Goal: Information Seeking & Learning: Learn about a topic

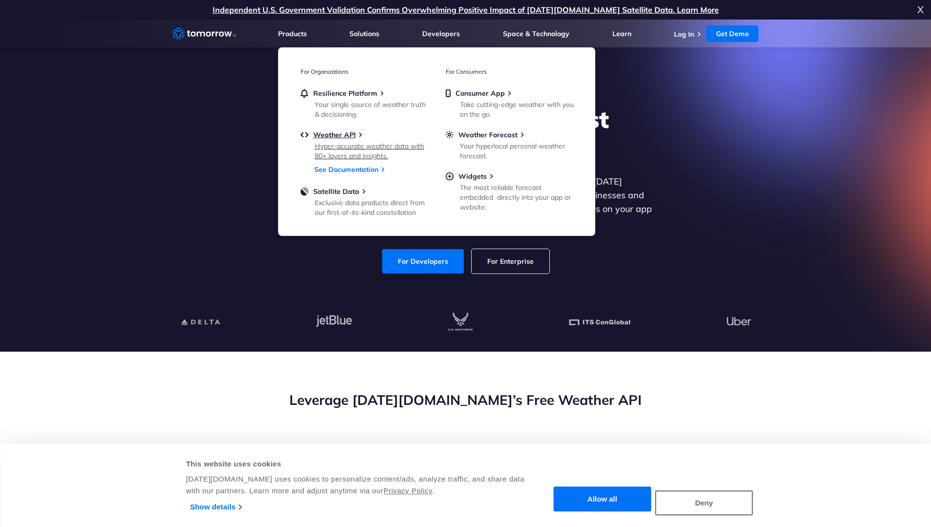
click at [337, 143] on div "Hyper-accurate weather data with 80+ layers and insights." at bounding box center [372, 151] width 114 height 20
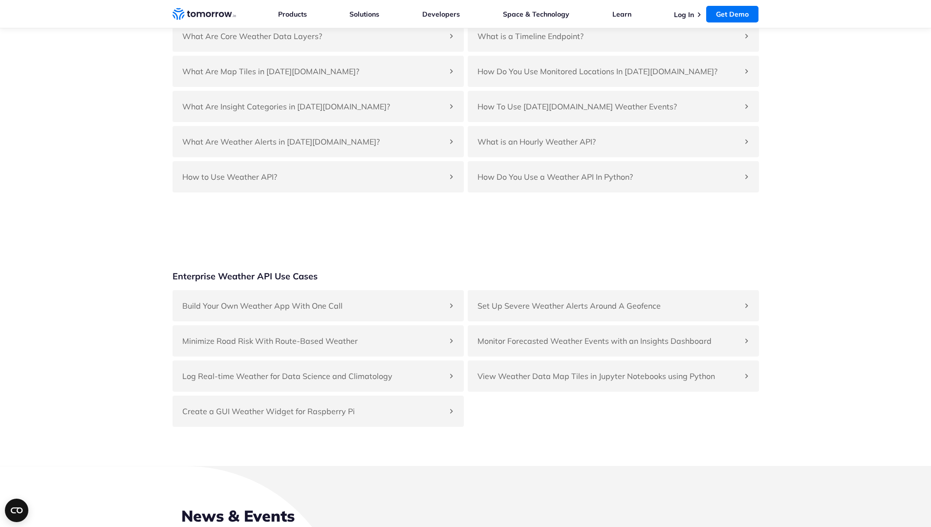
scroll to position [2296, 0]
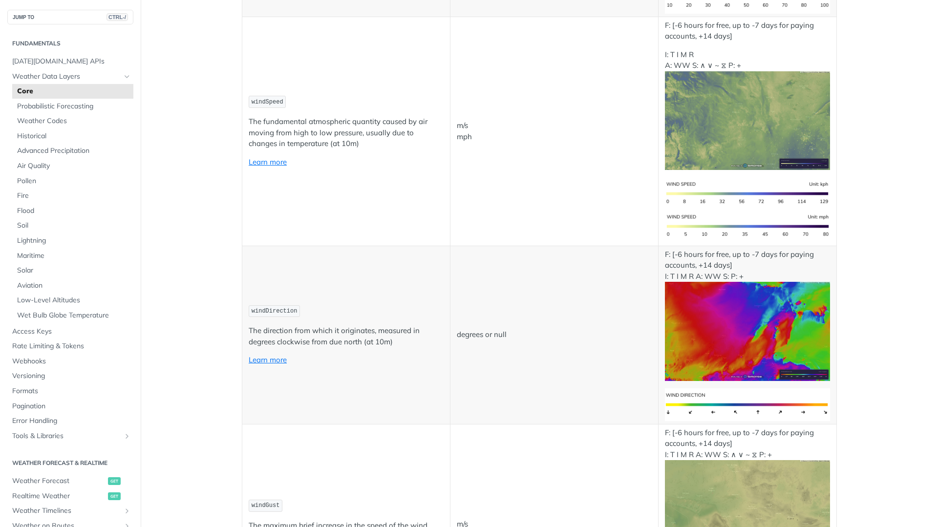
scroll to position [928, 0]
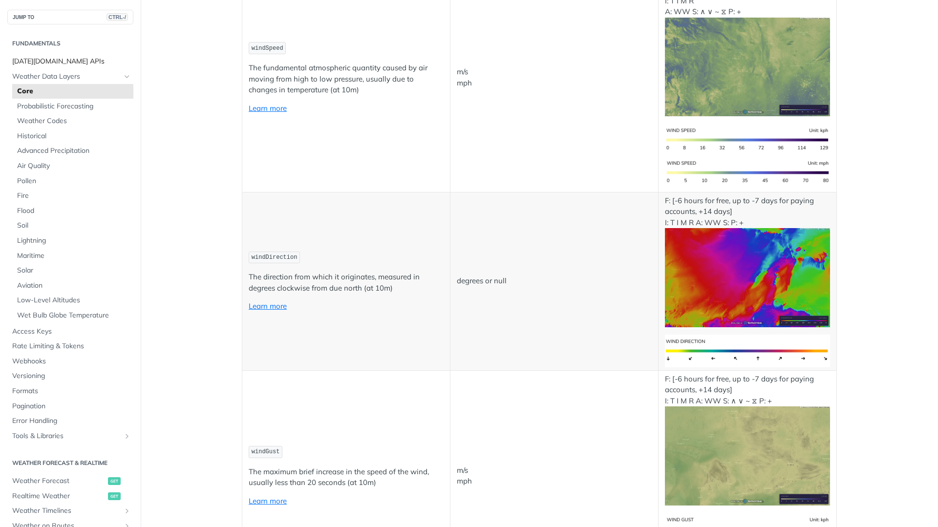
click at [38, 66] on span "[DATE][DOMAIN_NAME] APIs" at bounding box center [71, 62] width 119 height 10
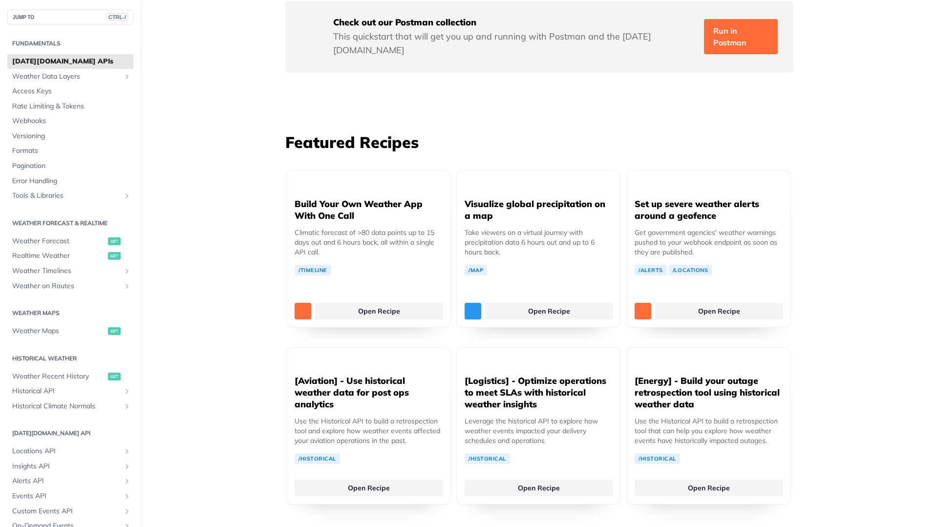
scroll to position [1612, 0]
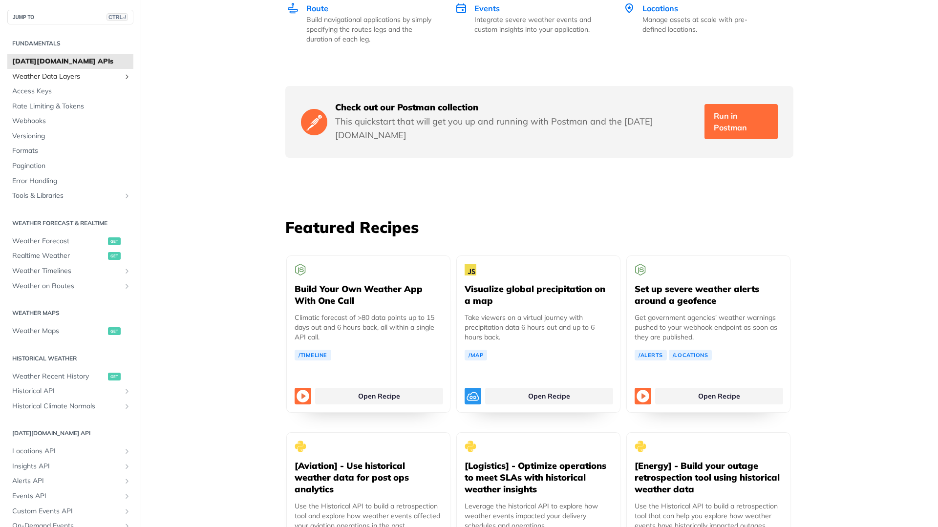
click at [64, 77] on span "Weather Data Layers" at bounding box center [66, 77] width 108 height 10
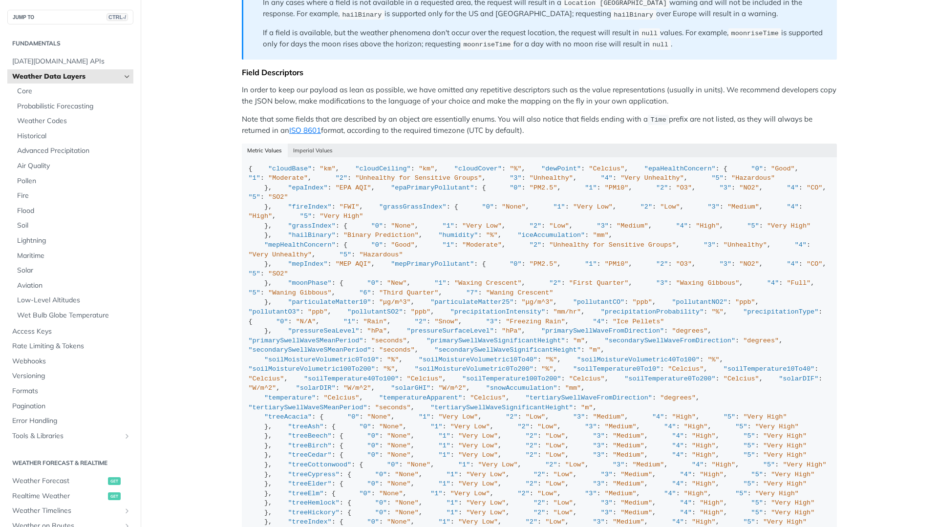
scroll to position [830, 0]
click at [326, 142] on button "Imperial Values" at bounding box center [313, 149] width 51 height 14
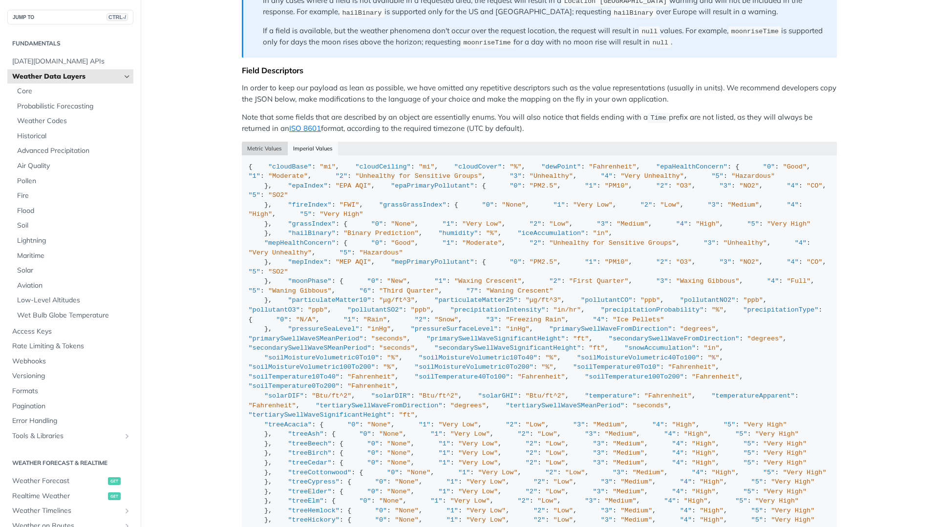
click at [263, 142] on button "Metric Values" at bounding box center [265, 149] width 46 height 14
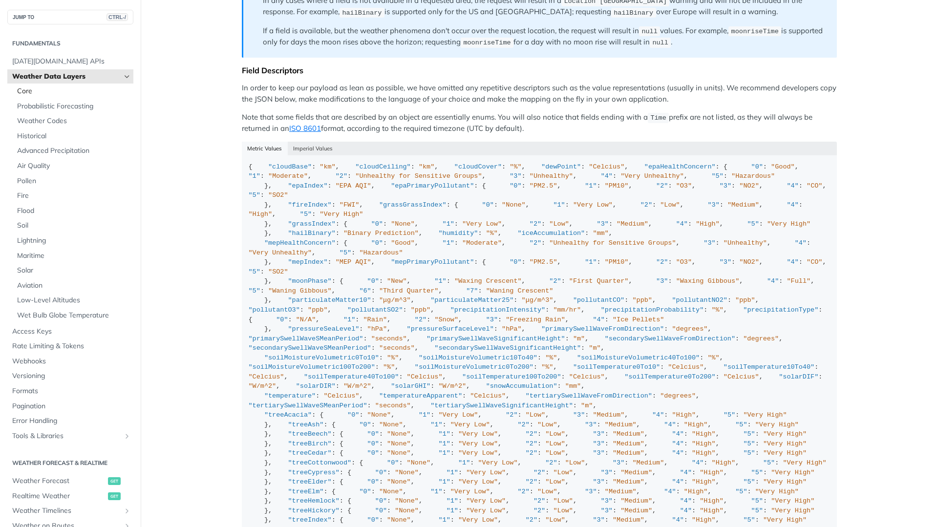
click at [24, 94] on span "Core" at bounding box center [74, 91] width 114 height 10
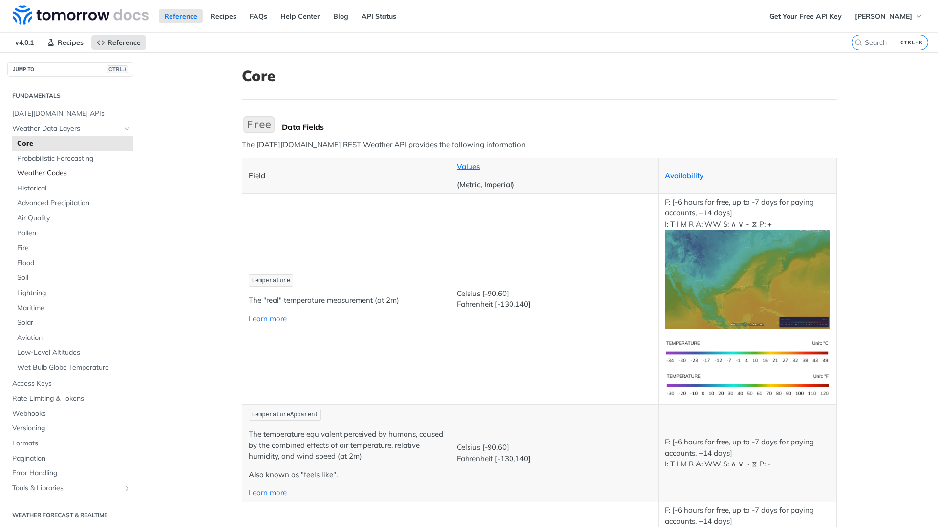
click at [34, 175] on span "Weather Codes" at bounding box center [74, 174] width 114 height 10
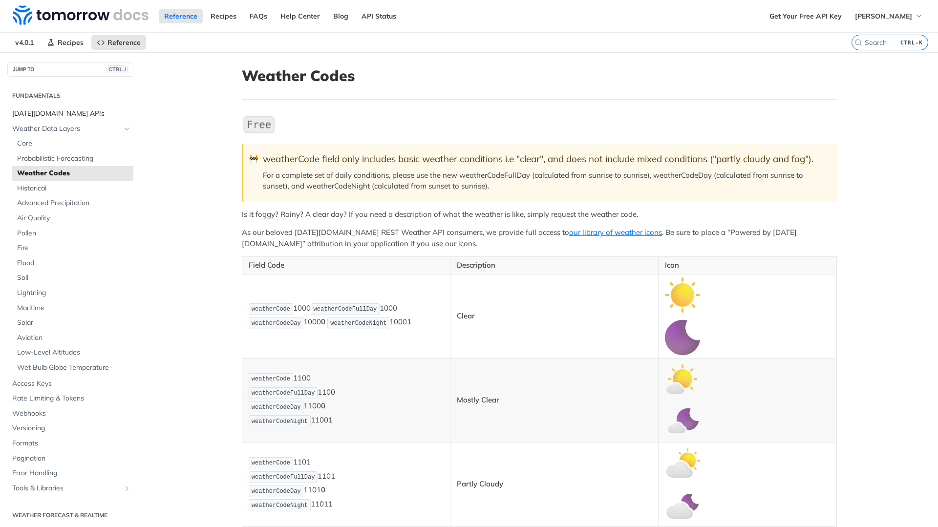
click at [31, 116] on span "[DATE][DOMAIN_NAME] APIs" at bounding box center [71, 114] width 119 height 10
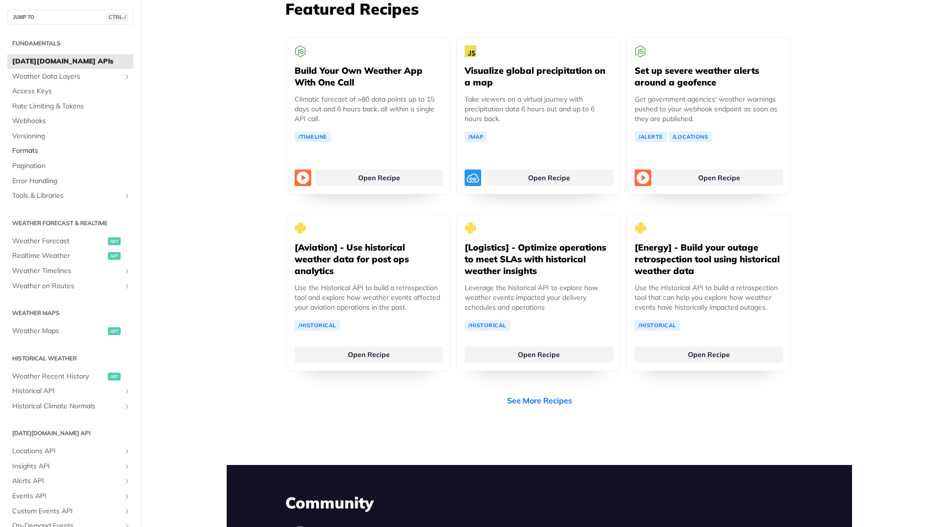
scroll to position [1807, 0]
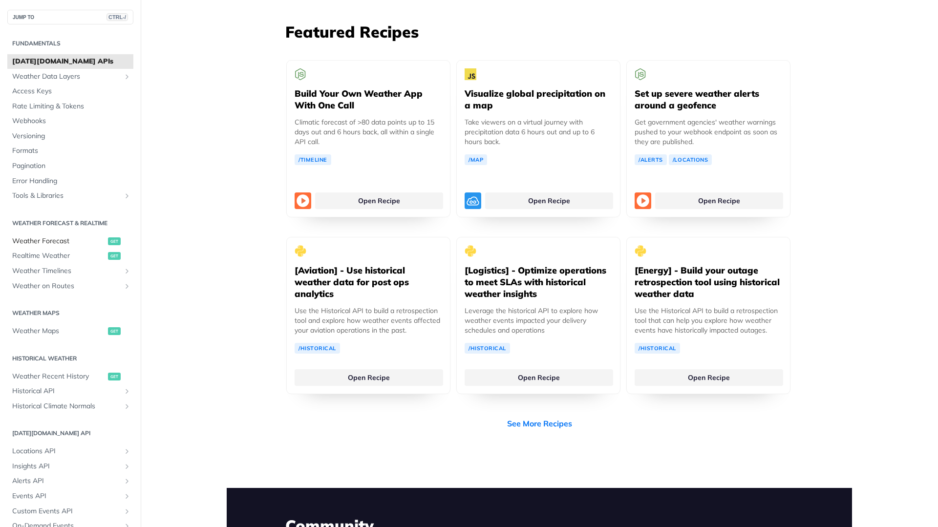
click at [32, 240] on span "Weather Forecast" at bounding box center [58, 241] width 93 height 10
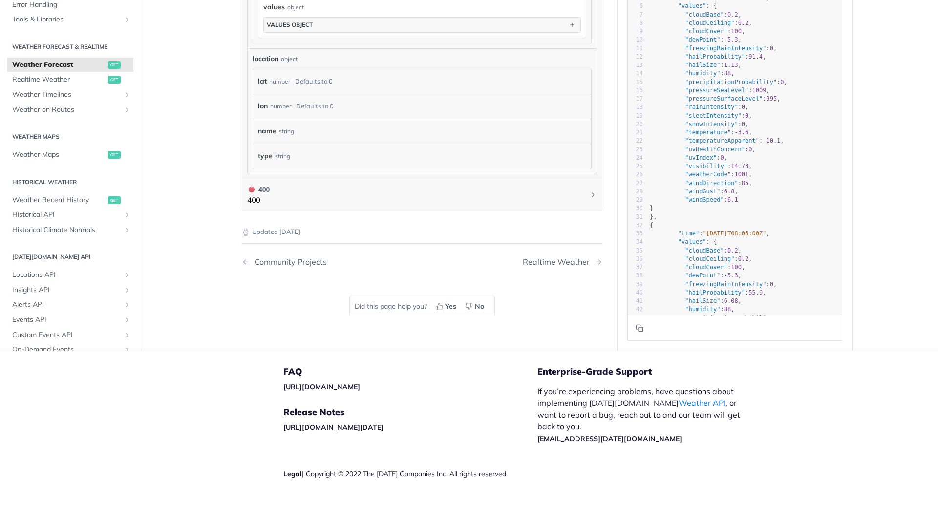
scroll to position [901, 0]
click at [38, 76] on span "Realtime Weather" at bounding box center [58, 81] width 93 height 10
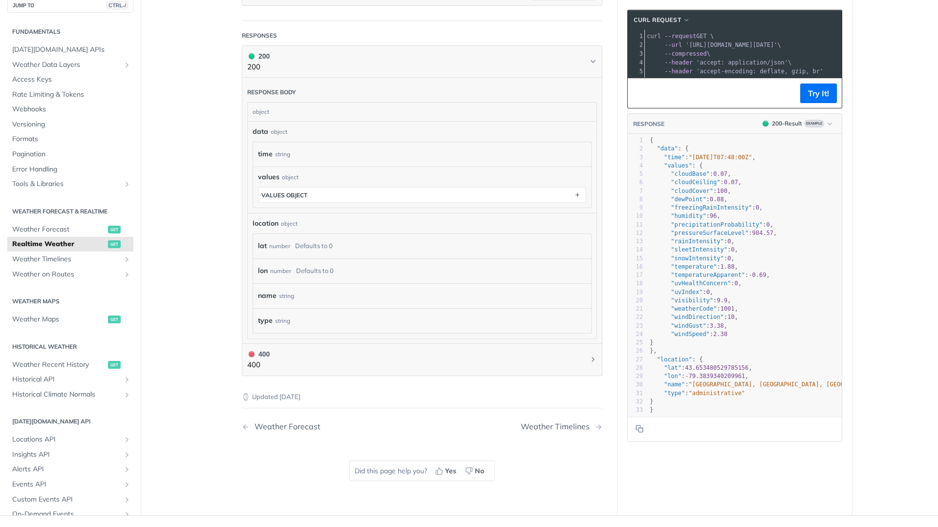
scroll to position [440, 0]
